Goal: Use online tool/utility: Utilize a website feature to perform a specific function

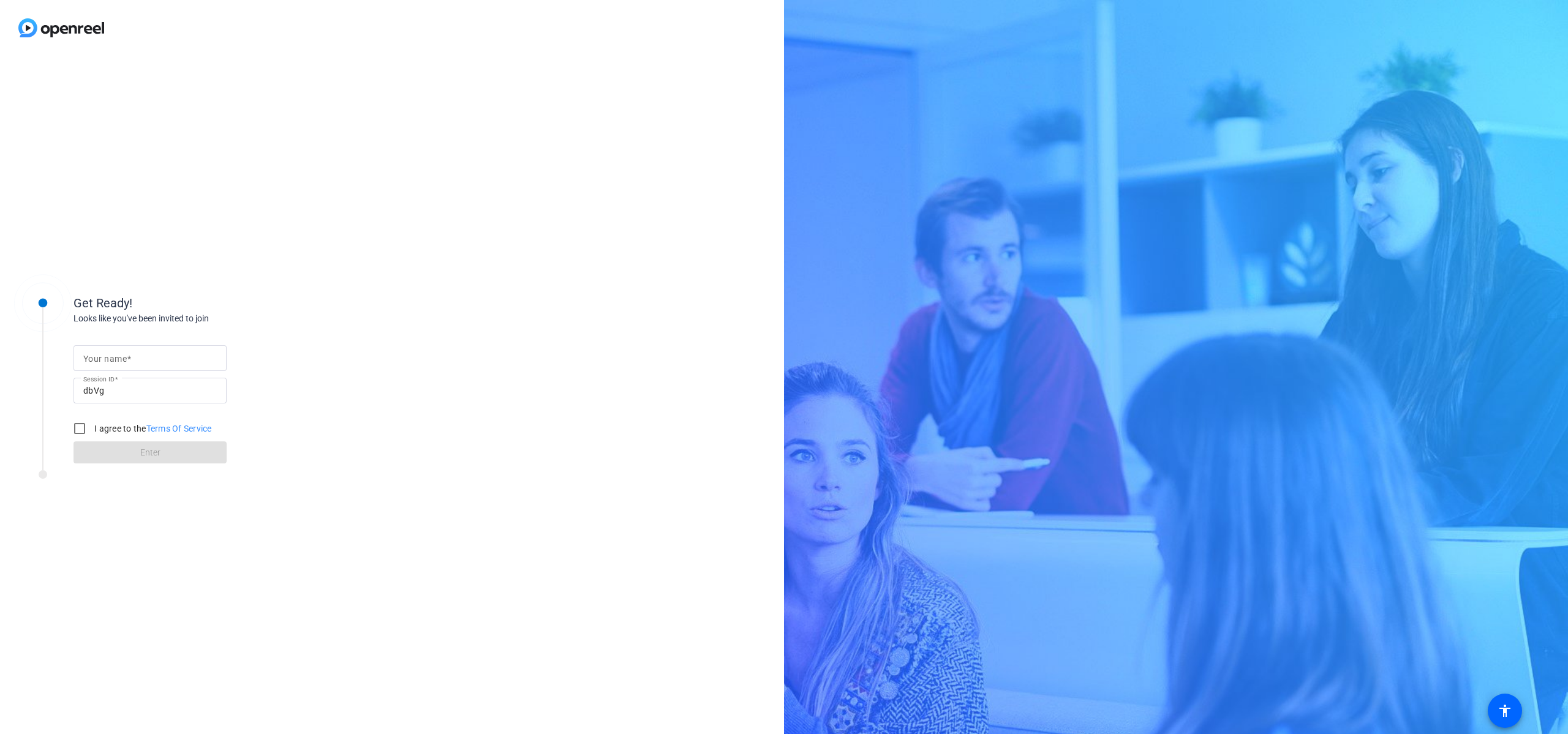
click at [138, 358] on input "Your name" at bounding box center [150, 358] width 134 height 15
type input "[PERSON_NAME]"
click at [308, 435] on div "Your name [PERSON_NAME] Session ID dbVg I agree to the Terms Of Service Enter" at bounding box center [196, 395] width 245 height 139
click at [80, 429] on input "I agree to the Terms Of Service" at bounding box center [79, 429] width 25 height 25
checkbox input "true"
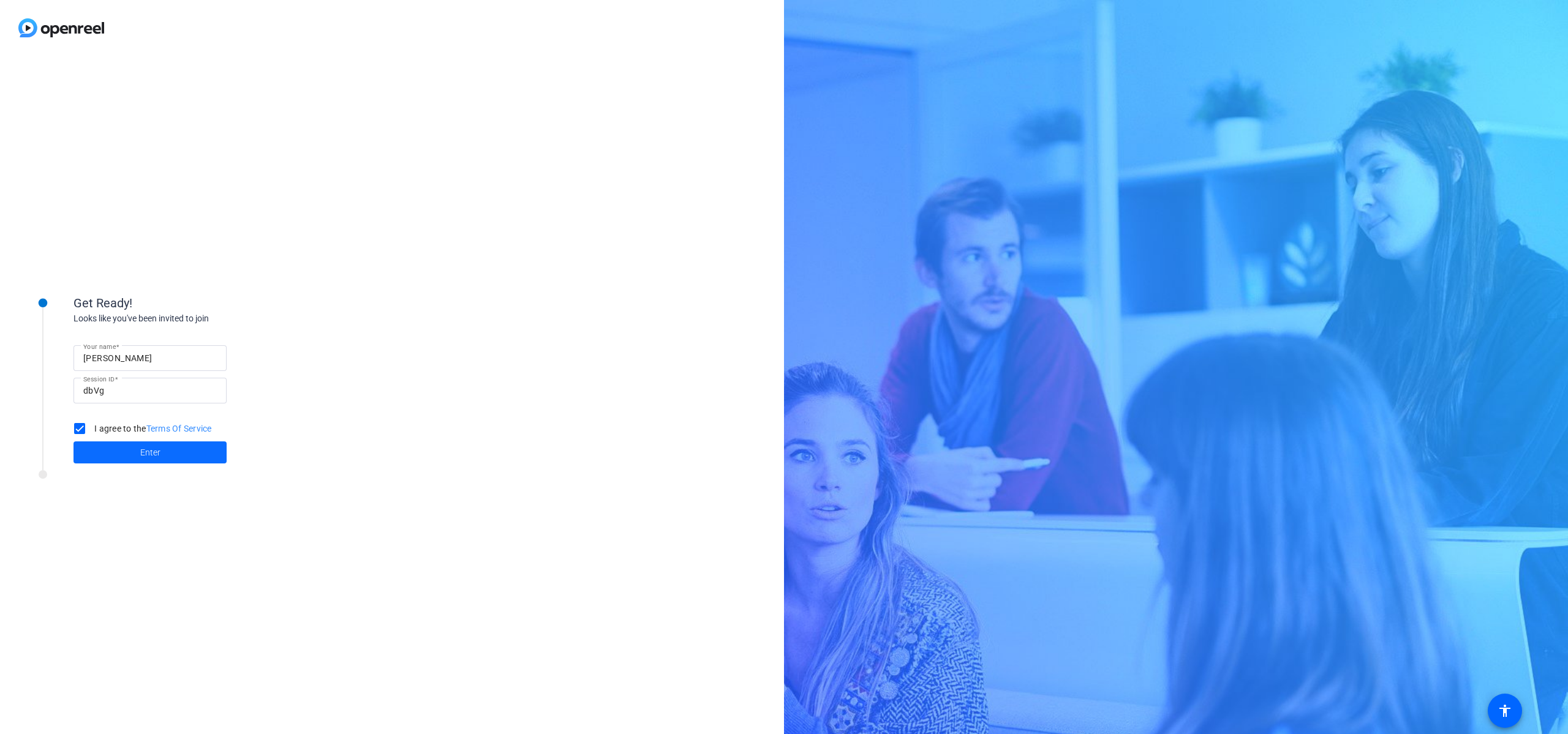
click at [160, 455] on span at bounding box center [150, 453] width 153 height 30
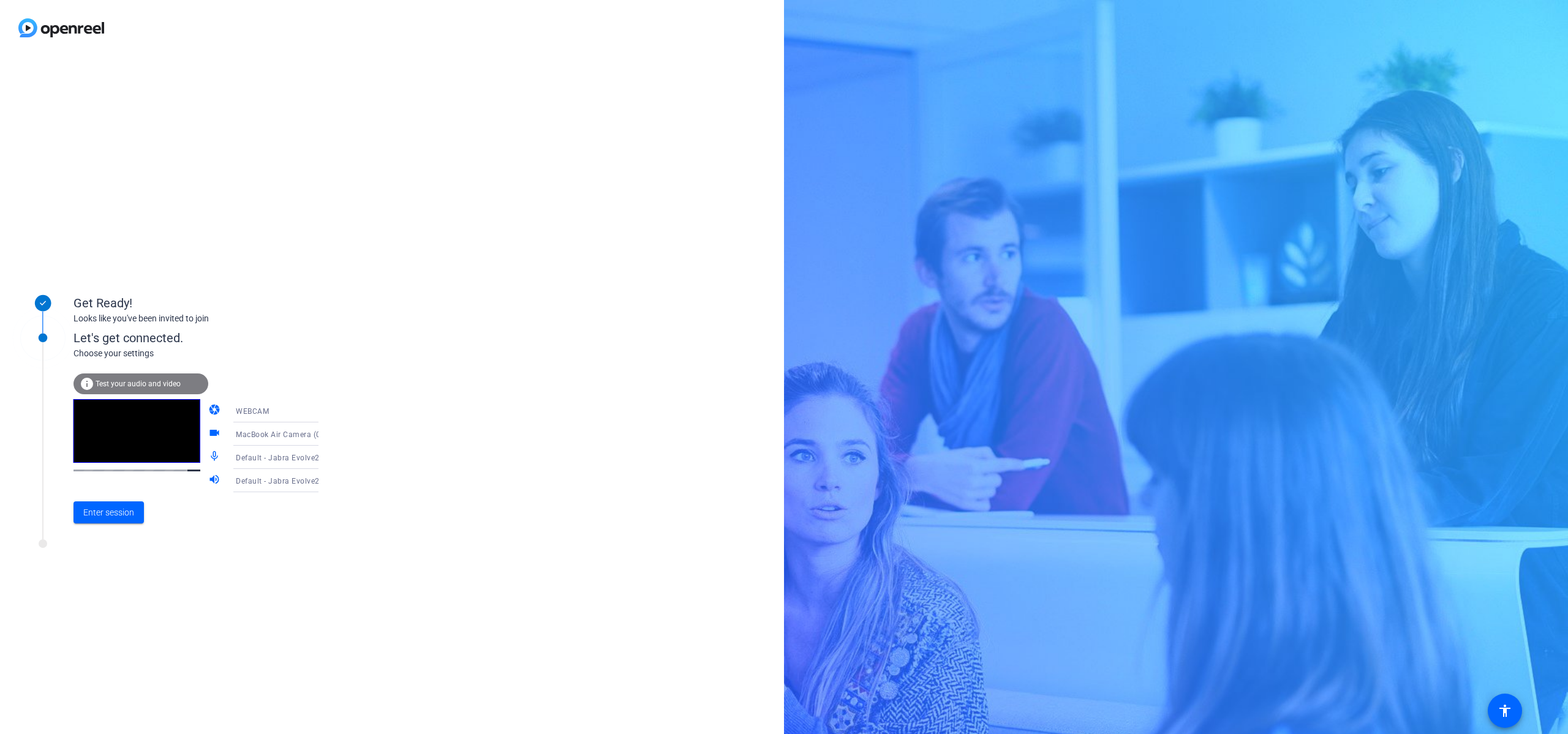
click at [328, 411] on icon at bounding box center [331, 411] width 6 height 3
click at [274, 463] on mat-option "DESKTOP" at bounding box center [266, 459] width 105 height 25
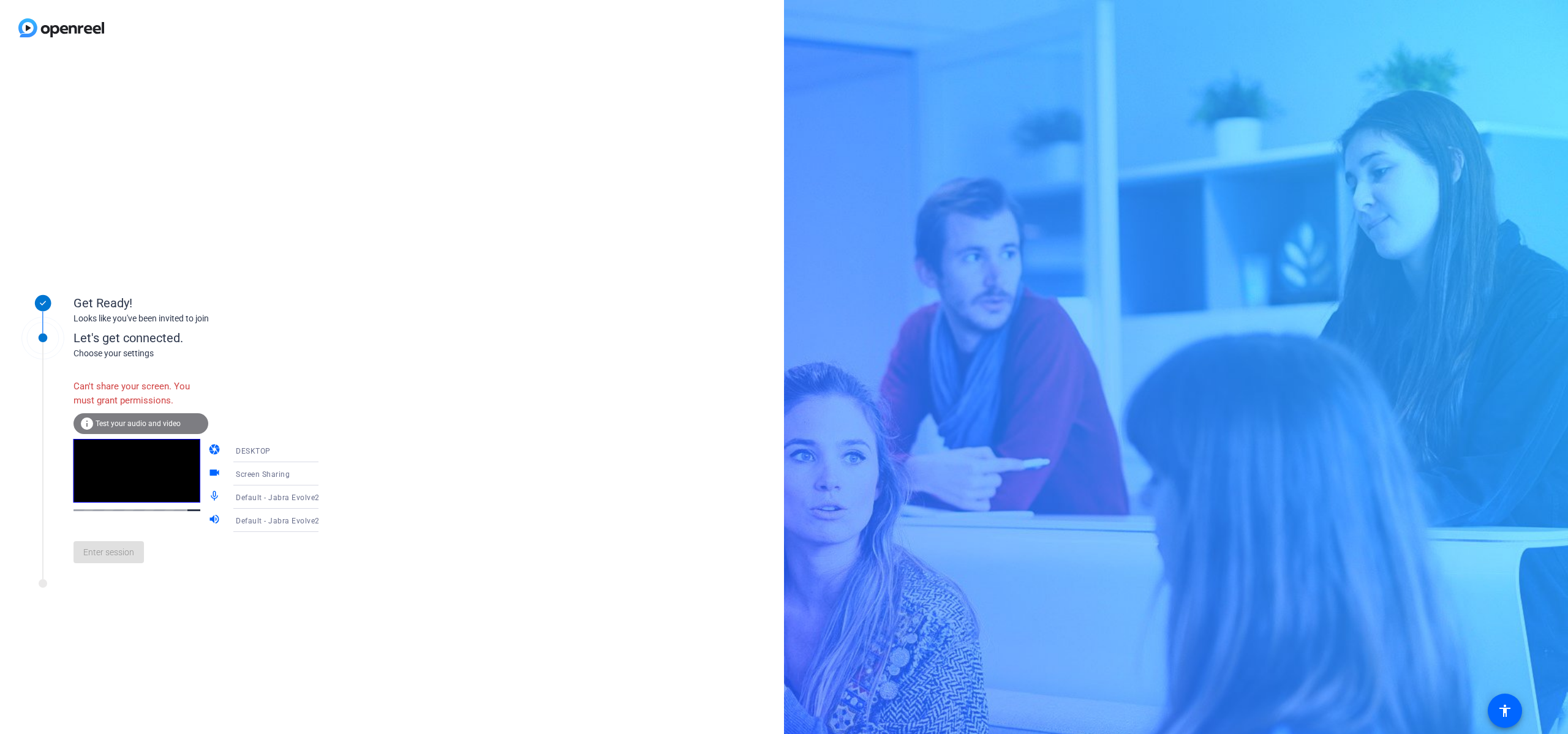
drag, startPoint x: 295, startPoint y: 405, endPoint x: 292, endPoint y: 413, distance: 8.5
click at [295, 405] on div "Can't share your screen. You must grant permissions. info Test your audio and v…" at bounding box center [208, 473] width 270 height 199
click at [283, 455] on div "DESKTOP" at bounding box center [282, 451] width 91 height 15
click at [285, 482] on mat-option "WEBCAM" at bounding box center [266, 475] width 105 height 25
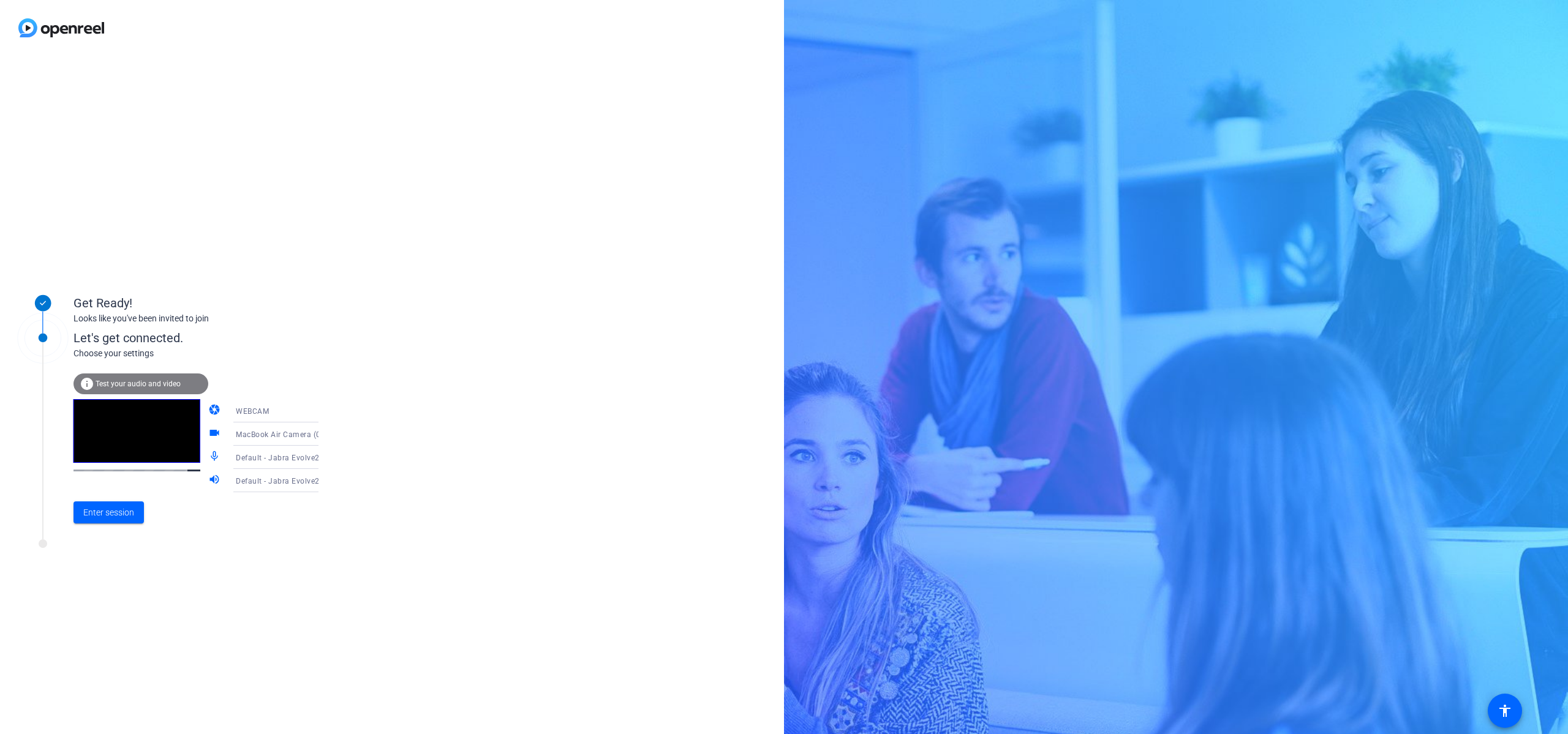
click at [296, 440] on div "MacBook Air Camera (0000:0001)" at bounding box center [282, 434] width 91 height 15
click at [270, 504] on span "Brio 505 (046d:0919)" at bounding box center [256, 497] width 75 height 15
click at [253, 459] on span "Default - Jabra Evolve2 55 (Bluetooth)" at bounding box center [304, 458] width 137 height 10
click at [263, 489] on span "Default - Jabra Evolve2 55 (Bluetooth)" at bounding box center [266, 489] width 95 height 30
click at [117, 512] on span "Enter session" at bounding box center [108, 512] width 51 height 13
